Goal: Task Accomplishment & Management: Complete application form

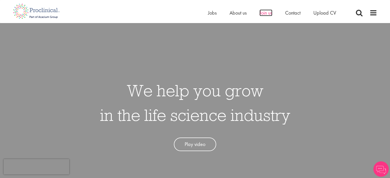
click at [267, 12] on span "Join us" at bounding box center [265, 12] width 13 height 7
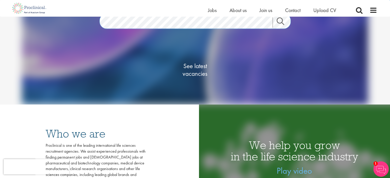
scroll to position [58, 0]
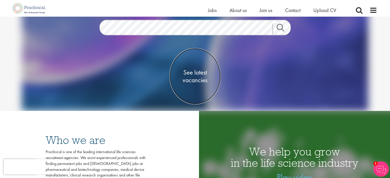
click at [197, 78] on span "See latest vacancies" at bounding box center [194, 76] width 51 height 15
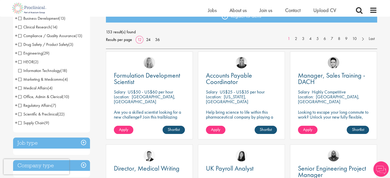
scroll to position [64, 0]
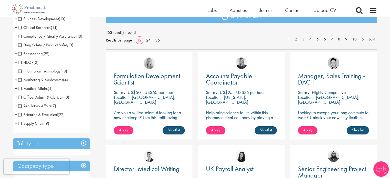
click at [19, 116] on span "Scientific & Preclinical" at bounding box center [37, 114] width 39 height 5
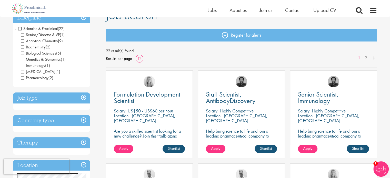
scroll to position [44, 0]
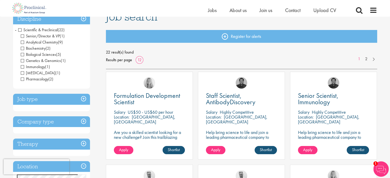
click at [23, 70] on span "Laboratory Technician" at bounding box center [38, 72] width 35 height 5
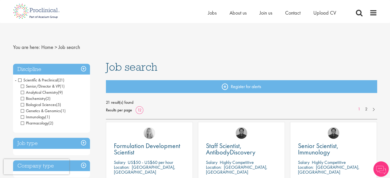
click at [23, 86] on span "Senior/Director & VP" at bounding box center [40, 86] width 39 height 5
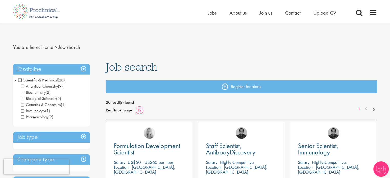
click at [22, 86] on span "Analytical Chemistry" at bounding box center [39, 86] width 37 height 5
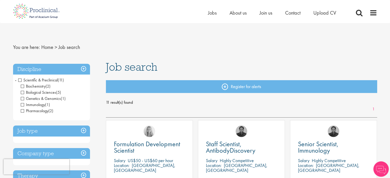
click at [23, 87] on span "Biochemistry" at bounding box center [33, 86] width 25 height 5
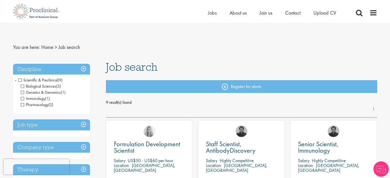
click at [23, 87] on span "Biological Sciences" at bounding box center [38, 86] width 35 height 5
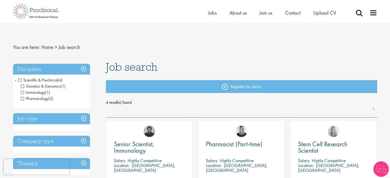
click at [23, 86] on span "Genetics & Genomics" at bounding box center [41, 86] width 40 height 5
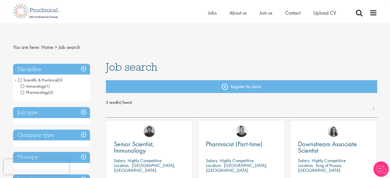
click at [23, 86] on span "Immunology" at bounding box center [33, 86] width 24 height 5
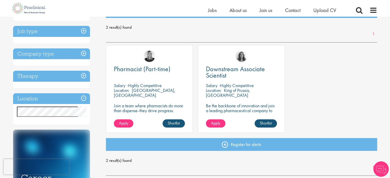
scroll to position [69, 0]
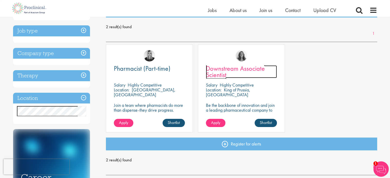
click at [243, 65] on span "Downstream Associate Scientist" at bounding box center [235, 71] width 59 height 15
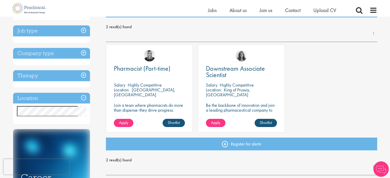
click at [83, 33] on h3 "Job type" at bounding box center [51, 30] width 77 height 11
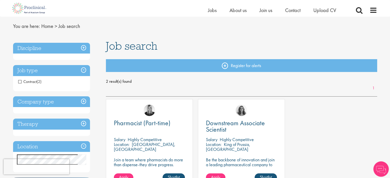
scroll to position [14, 0]
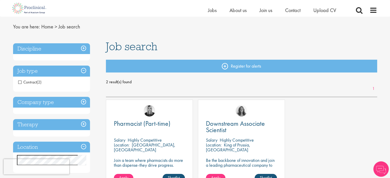
click at [85, 44] on h3 "Discipline" at bounding box center [51, 48] width 77 height 11
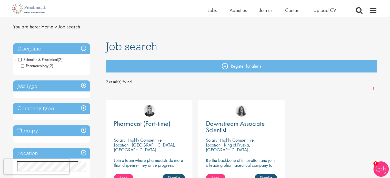
click at [22, 59] on span "Scientific & Preclinical" at bounding box center [37, 59] width 39 height 5
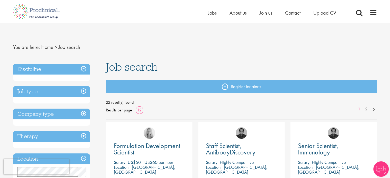
click at [86, 66] on h3 "Discipline" at bounding box center [51, 69] width 77 height 11
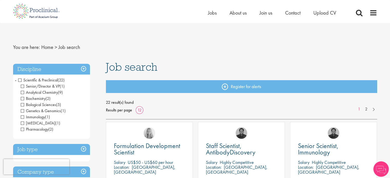
click at [22, 87] on span "Senior/Director & VP" at bounding box center [40, 86] width 39 height 5
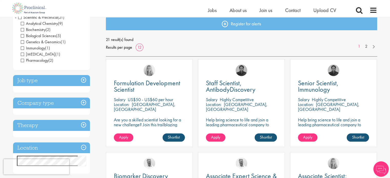
scroll to position [57, 0]
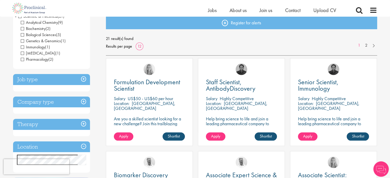
click at [81, 80] on h3 "Job type" at bounding box center [51, 79] width 77 height 11
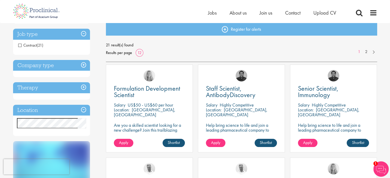
scroll to position [0, 0]
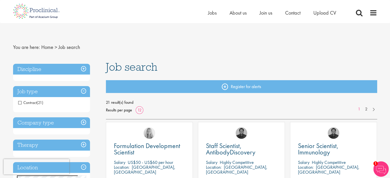
click at [84, 72] on h3 "Discipline" at bounding box center [51, 69] width 77 height 11
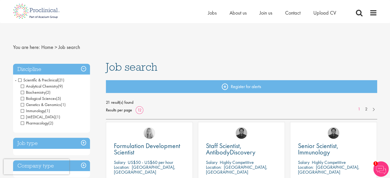
click at [19, 80] on span "Scientific & Preclinical" at bounding box center [37, 79] width 39 height 5
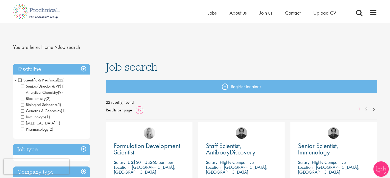
click at [16, 80] on span "-" at bounding box center [16, 80] width 2 height 8
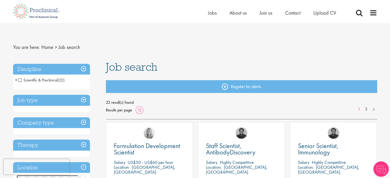
click at [68, 44] on span "Job search" at bounding box center [69, 47] width 22 height 7
click at [69, 47] on span "Job search" at bounding box center [69, 47] width 22 height 7
click at [43, 49] on link "Home" at bounding box center [47, 47] width 12 height 7
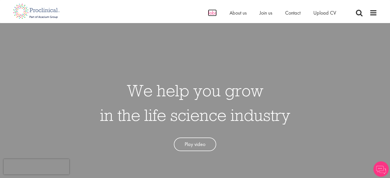
click at [209, 11] on span "Jobs" at bounding box center [212, 12] width 9 height 7
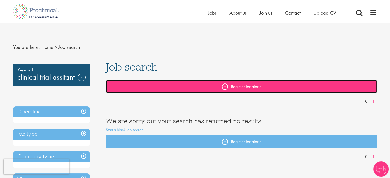
click at [233, 87] on link "Register for alerts" at bounding box center [241, 86] width 271 height 13
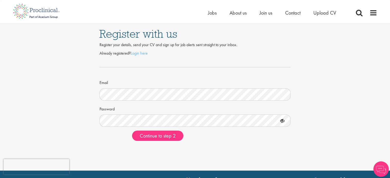
click at [167, 102] on form "Already registered? Login here Email Password Continue to step 2" at bounding box center [194, 95] width 183 height 91
click at [174, 138] on span "Continue to step 2" at bounding box center [158, 135] width 36 height 7
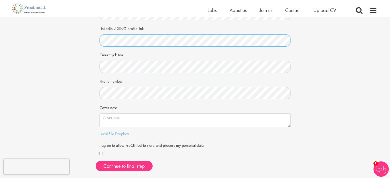
scroll to position [75, 0]
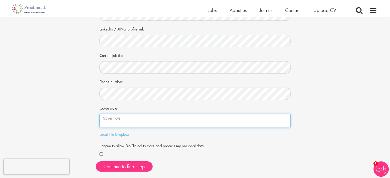
click at [111, 123] on textarea "Cover note" at bounding box center [194, 121] width 191 height 14
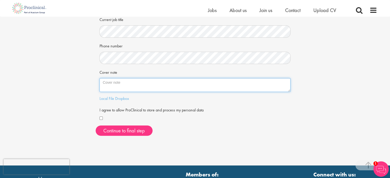
scroll to position [109, 0]
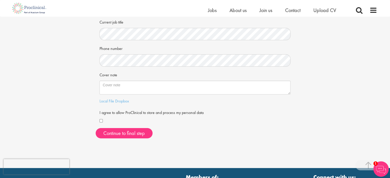
click at [103, 119] on div at bounding box center [194, 121] width 191 height 6
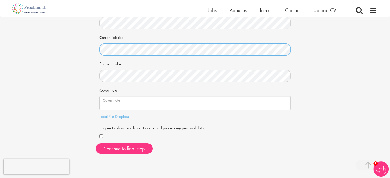
scroll to position [110, 0]
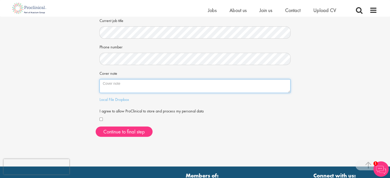
click at [142, 83] on textarea "Cover note" at bounding box center [194, 86] width 191 height 14
click at [124, 87] on textarea "Cover note" at bounding box center [194, 86] width 191 height 14
paste textarea "My name is Simran, and I am seeking opportunities in clinical trials, translati…"
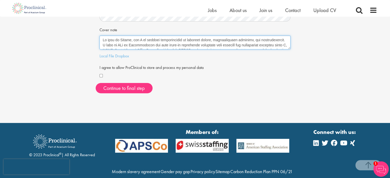
scroll to position [113, 0]
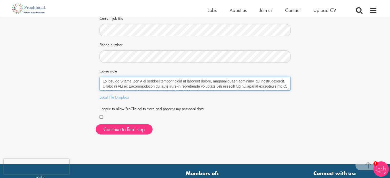
click at [156, 78] on textarea "Cover note" at bounding box center [194, 84] width 191 height 14
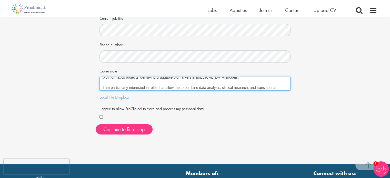
scroll to position [0, 0]
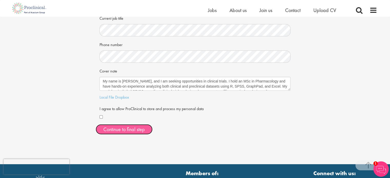
click at [131, 129] on button "Continue to final step" at bounding box center [124, 129] width 57 height 10
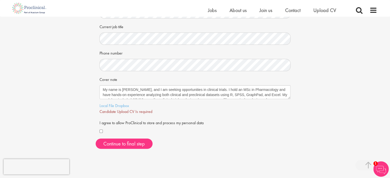
scroll to position [104, 0]
click at [115, 103] on link "Dropbox" at bounding box center [122, 105] width 14 height 5
click at [108, 105] on link "Local File" at bounding box center [106, 105] width 15 height 5
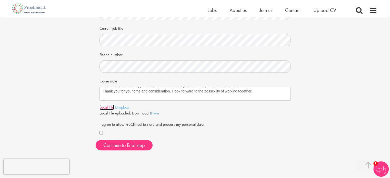
scroll to position [51, 0]
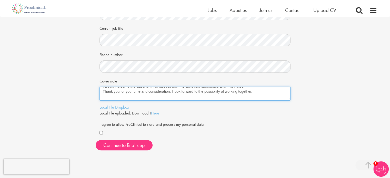
click at [171, 93] on textarea "My name is Simran, and I am seeking opportunities in clinical trials. I hold an…" at bounding box center [194, 94] width 191 height 14
click at [256, 91] on textarea "My name is Simran, and I am seeking opportunities in clinical trials. I hold an…" at bounding box center [194, 94] width 191 height 14
paste textarea "you are recruiting for. I have attached my CV for your reference and am happy t…"
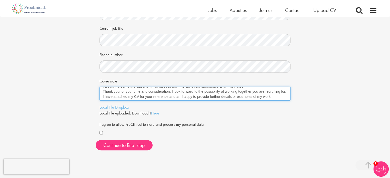
click at [258, 90] on textarea "Cover note" at bounding box center [194, 94] width 191 height 14
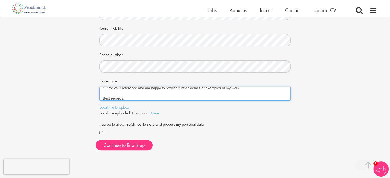
scroll to position [65, 0]
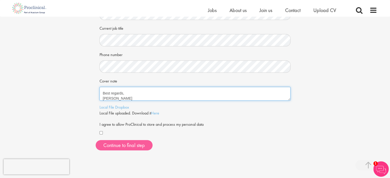
type textarea "My name is [PERSON_NAME], and I am seeking opportunities in clinical trials. I …"
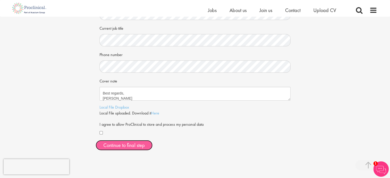
click at [132, 146] on span "Continue to final step" at bounding box center [124, 145] width 42 height 7
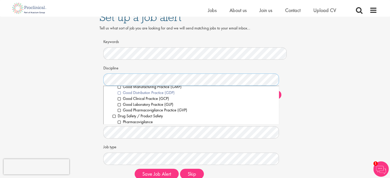
scroll to position [206, 0]
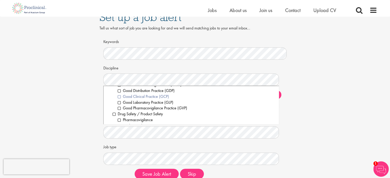
click at [120, 94] on li "Good Clinical Practice (GCP)" at bounding box center [196, 97] width 157 height 6
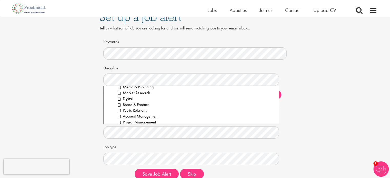
scroll to position [432, 0]
click at [203, 64] on div "Discipline Clear All Computer Science Data Science Recruitment Consultant Biome…" at bounding box center [194, 75] width 183 height 23
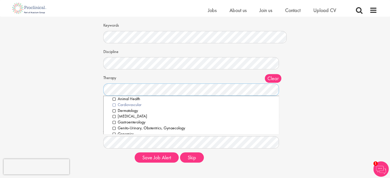
scroll to position [0, 0]
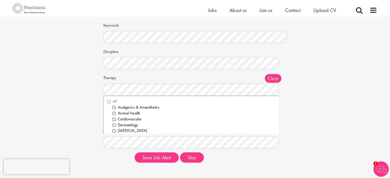
click at [108, 101] on li "All" at bounding box center [191, 102] width 168 height 6
click at [146, 80] on div "Therapy Clear All Analgesics & Anaesthetics Animal Health Cardiovascular Dermat…" at bounding box center [194, 84] width 183 height 23
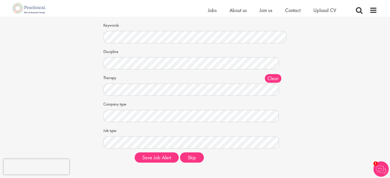
scroll to position [35, 0]
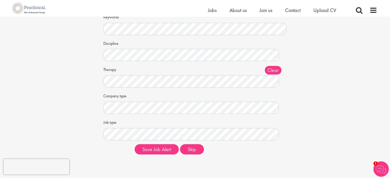
click at [154, 110] on div "Company type Clear All Pharmaceuticals Medical Devices Biotechnology Contract R…" at bounding box center [194, 102] width 183 height 23
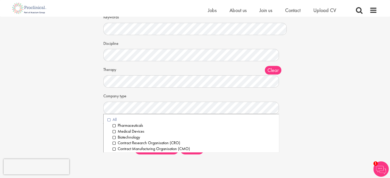
click at [108, 117] on li "All" at bounding box center [191, 120] width 168 height 6
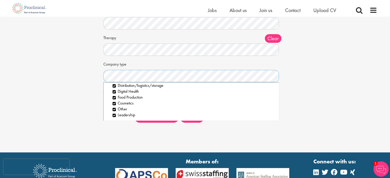
scroll to position [65, 0]
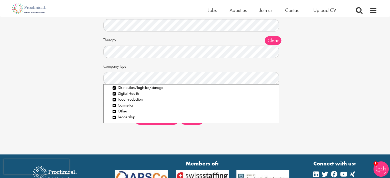
click at [159, 68] on div "Company type Clear All Pharmaceuticals Medical Devices Biotechnology Contract R…" at bounding box center [194, 73] width 183 height 23
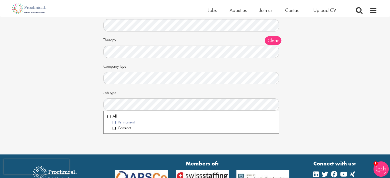
click at [114, 121] on li "Permanent" at bounding box center [194, 122] width 162 height 6
click at [109, 115] on li "All" at bounding box center [191, 117] width 168 height 6
click at [155, 85] on div "Discipline Clear All Computer Science Data Science Recruitment Consultant Biome…" at bounding box center [195, 59] width 176 height 101
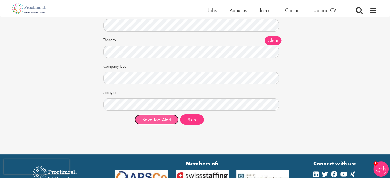
click at [164, 120] on button "Save Job Alert" at bounding box center [157, 120] width 44 height 10
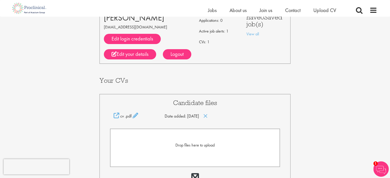
scroll to position [46, 0]
